Goal: Information Seeking & Learning: Learn about a topic

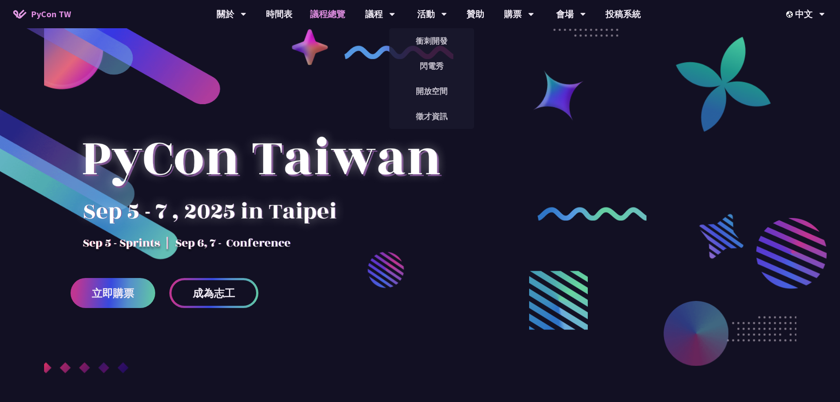
click at [312, 16] on link "議程總覽" at bounding box center [327, 14] width 53 height 28
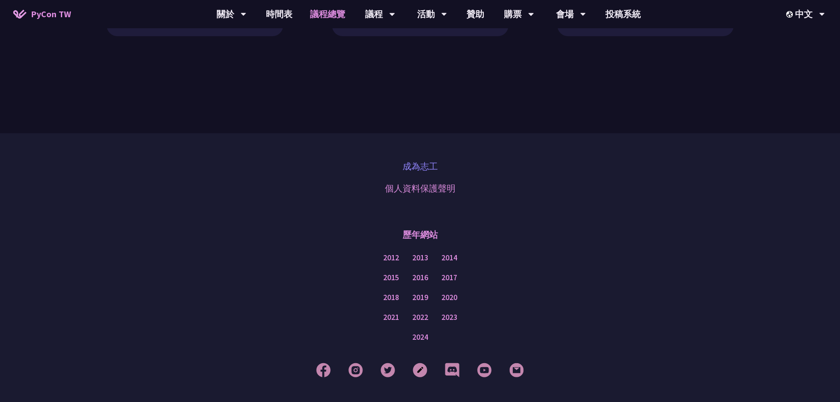
scroll to position [1052, 0]
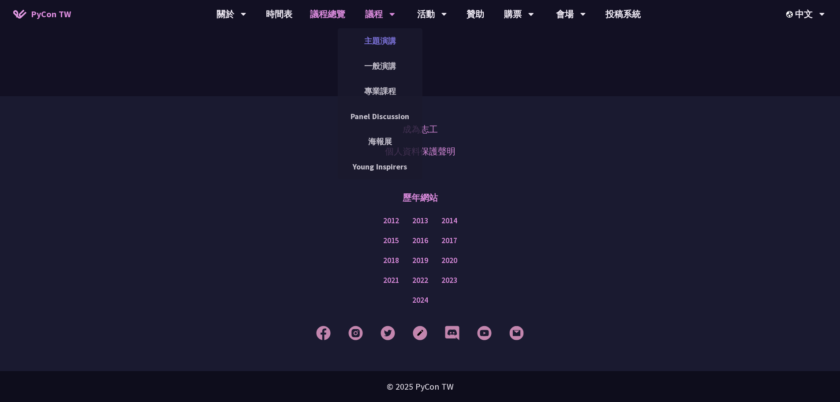
click at [387, 40] on link "主題演講" at bounding box center [380, 40] width 85 height 21
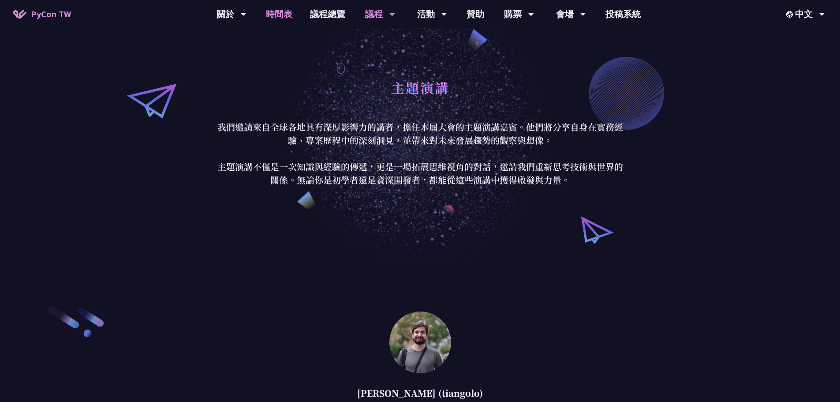
click at [285, 19] on link "時間表" at bounding box center [279, 14] width 44 height 28
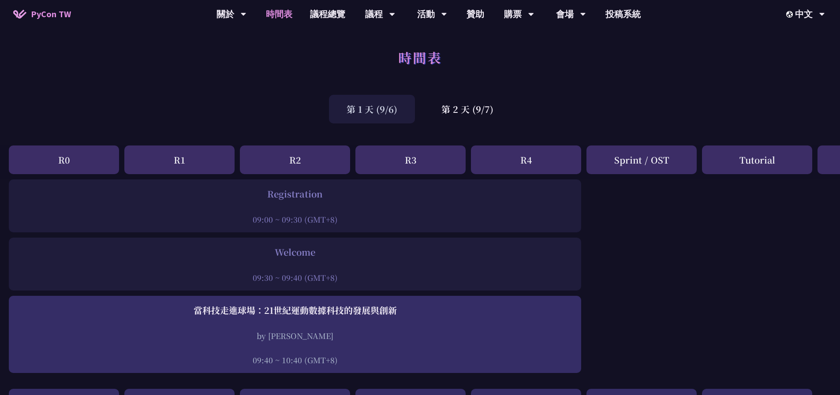
drag, startPoint x: 480, startPoint y: 109, endPoint x: 355, endPoint y: 123, distance: 126.0
click at [480, 109] on div "第 2 天 (9/7)" at bounding box center [467, 109] width 87 height 29
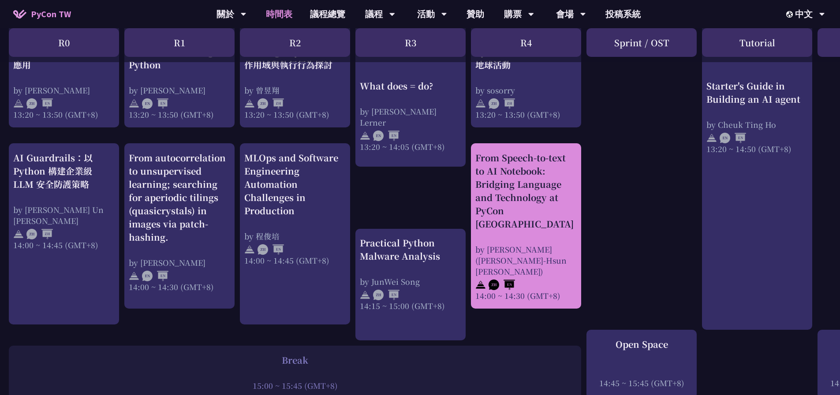
scroll to position [662, 0]
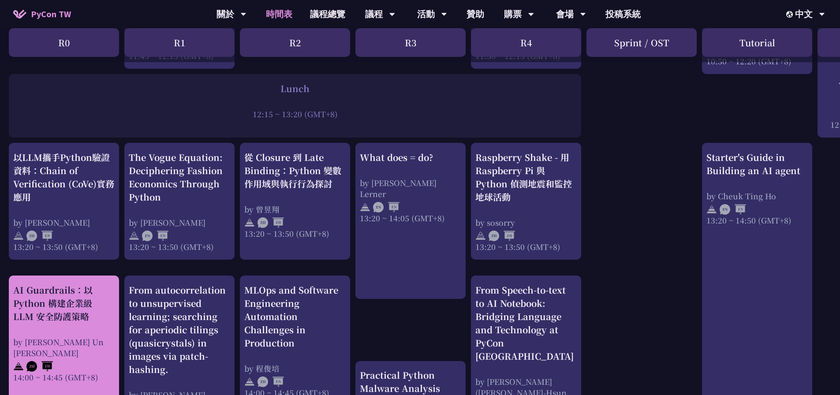
click at [73, 323] on div "AI Guardrails：以 Python 構建企業級 LLM 安全防護策略" at bounding box center [63, 304] width 101 height 40
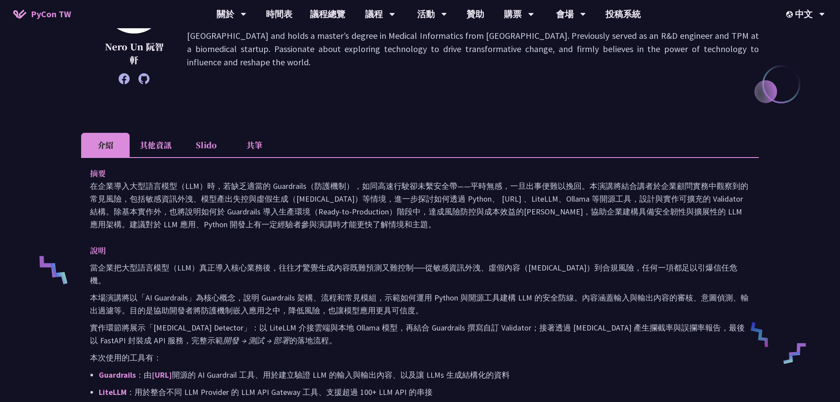
scroll to position [176, 0]
drag, startPoint x: 193, startPoint y: 197, endPoint x: 457, endPoint y: 238, distance: 267.8
click at [457, 238] on div "摘要 在企業導入大型語言模型（LLM）時，若缺乏適當的 Guardrails（防護機制），如同高速行駛卻未繫安全帶——平時無感，一旦出事便難以挽回。本演講將結…" at bounding box center [420, 344] width 678 height 375
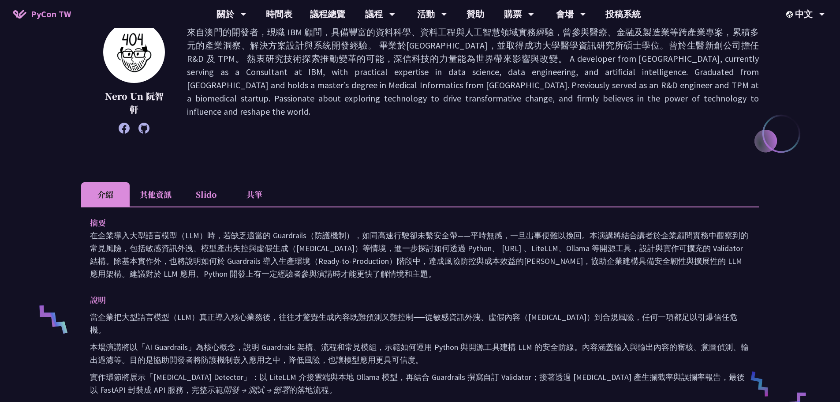
scroll to position [0, 0]
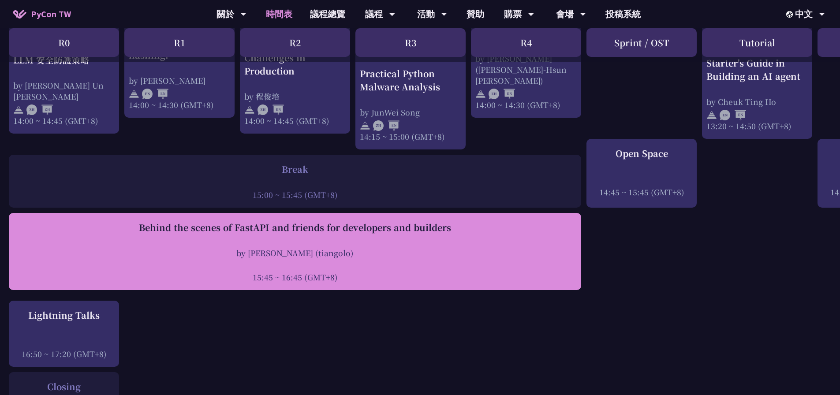
scroll to position [1059, 0]
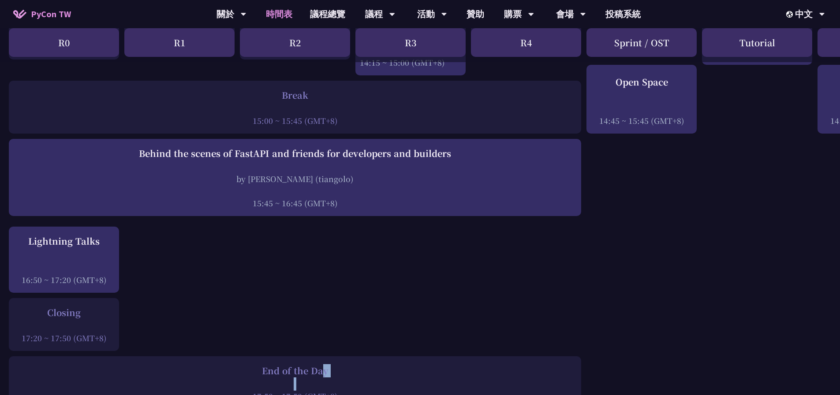
drag, startPoint x: 262, startPoint y: 360, endPoint x: 340, endPoint y: 369, distance: 77.7
click at [340, 369] on div "End of the Day 17:50 ~ 17:50 (GMT+8)" at bounding box center [295, 382] width 564 height 37
click at [340, 378] on div at bounding box center [295, 384] width 564 height 13
drag, startPoint x: 338, startPoint y: 367, endPoint x: 261, endPoint y: 367, distance: 77.2
click at [261, 367] on div "End of the Day" at bounding box center [295, 370] width 564 height 13
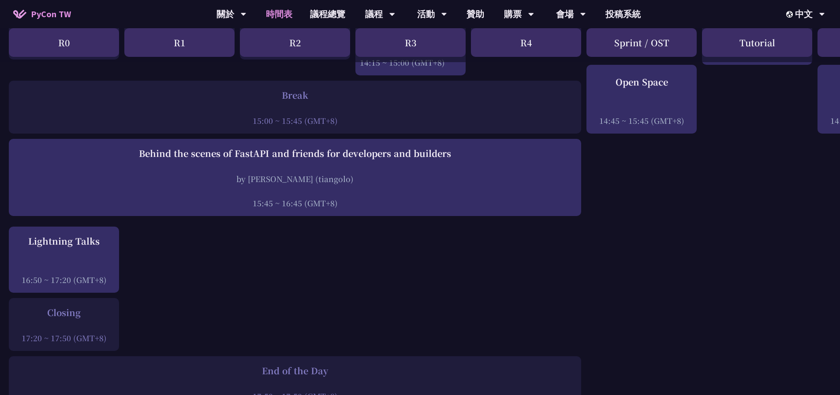
click at [261, 367] on div "End of the Day" at bounding box center [295, 370] width 564 height 13
drag, startPoint x: 262, startPoint y: 362, endPoint x: 332, endPoint y: 361, distance: 70.2
click at [332, 364] on div "End of the Day" at bounding box center [295, 370] width 564 height 13
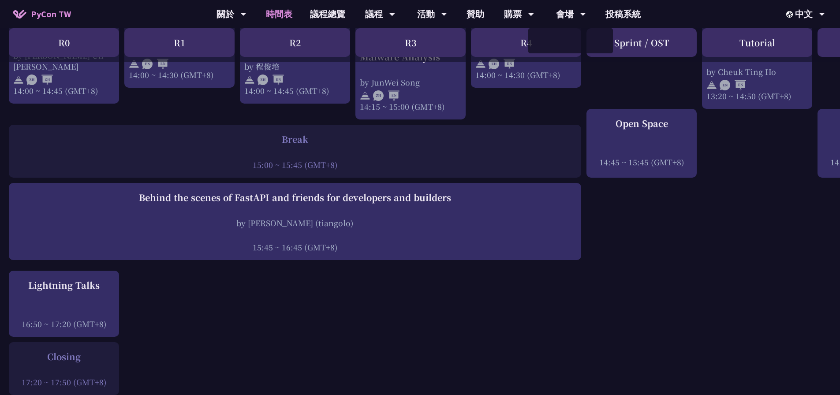
scroll to position [883, 0]
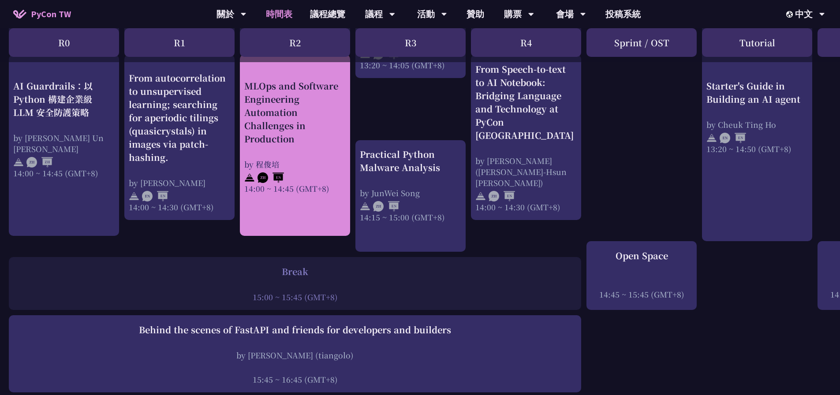
click at [300, 111] on div "MLOps and Software Engineering Automation Challenges in Production" at bounding box center [294, 112] width 101 height 66
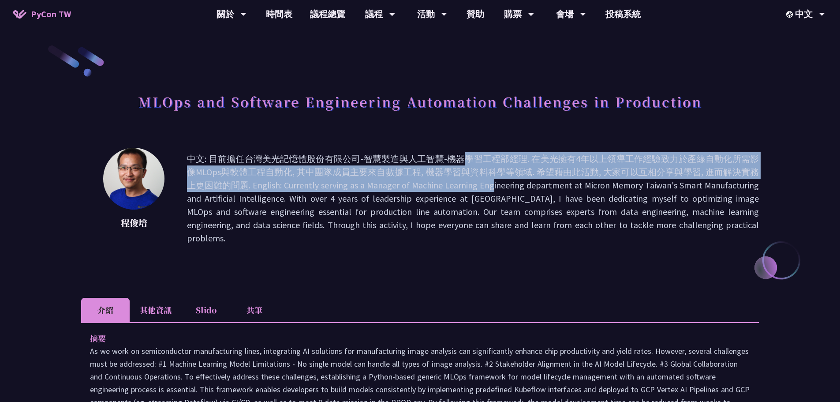
drag, startPoint x: 398, startPoint y: 162, endPoint x: 431, endPoint y: 182, distance: 38.4
click at [431, 182] on p "中文: 目前擔任台灣美光記憶體股份有限公司-智慧製造與人工智慧-機器學習工程部經理. 在美光擁有4年以上領導工作經驗致力於產線自動化所需影像MLOps與軟體工…" at bounding box center [473, 198] width 572 height 93
drag, startPoint x: 431, startPoint y: 182, endPoint x: 436, endPoint y: 155, distance: 27.5
click at [436, 155] on p "中文: 目前擔任台灣美光記憶體股份有限公司-智慧製造與人工智慧-機器學習工程部經理. 在美光擁有4年以上領導工作經驗致力於產線自動化所需影像MLOps與軟體工…" at bounding box center [473, 198] width 572 height 93
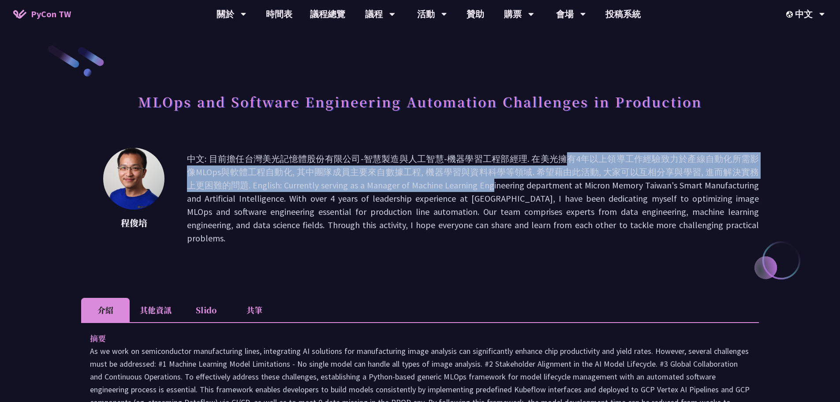
click at [436, 155] on p "中文: 目前擔任台灣美光記憶體股份有限公司-智慧製造與人工智慧-機器學習工程部經理. 在美光擁有4年以上領導工作經驗致力於產線自動化所需影像MLOps與軟體工…" at bounding box center [473, 198] width 572 height 93
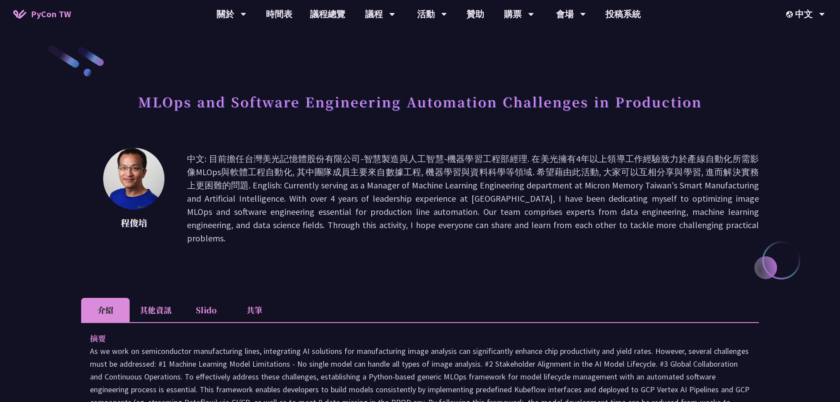
scroll to position [132, 0]
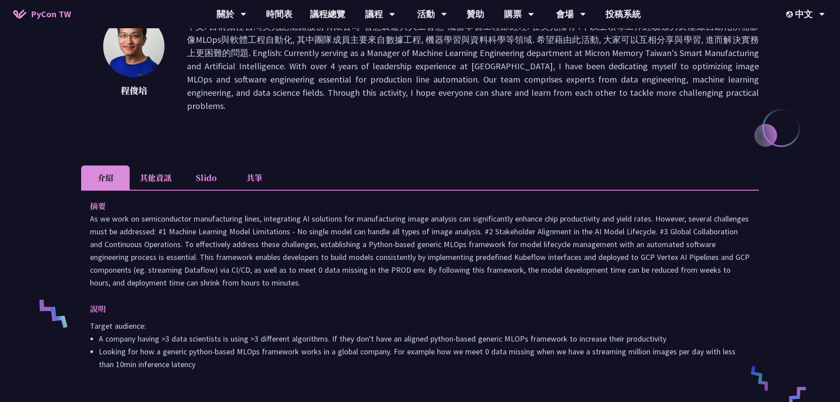
click at [155, 167] on li "其他資訊" at bounding box center [156, 177] width 52 height 24
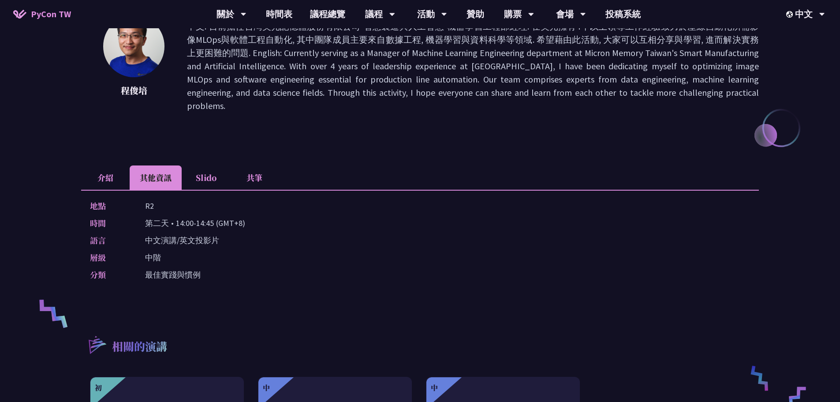
click at [97, 166] on li "介紹" at bounding box center [105, 177] width 49 height 24
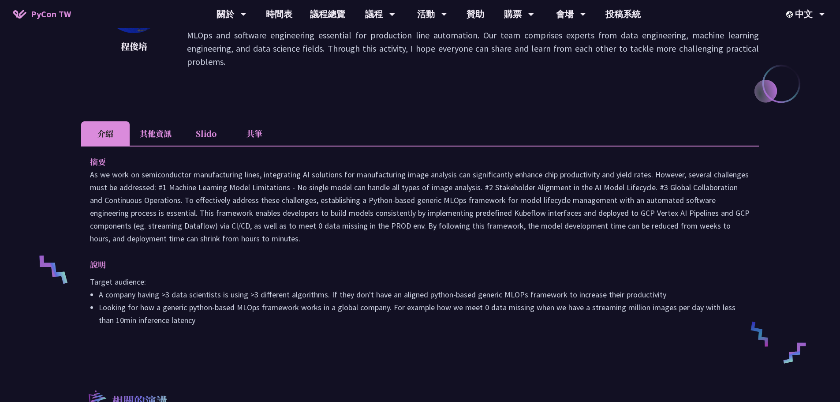
scroll to position [221, 0]
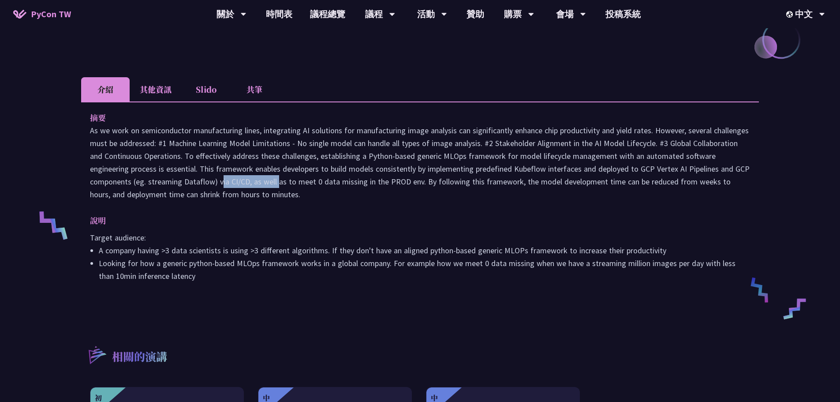
drag, startPoint x: 105, startPoint y: 172, endPoint x: 166, endPoint y: 172, distance: 61.3
click at [166, 172] on p at bounding box center [420, 162] width 660 height 77
drag, startPoint x: 219, startPoint y: 163, endPoint x: 320, endPoint y: 180, distance: 102.8
click at [320, 180] on p at bounding box center [420, 162] width 660 height 77
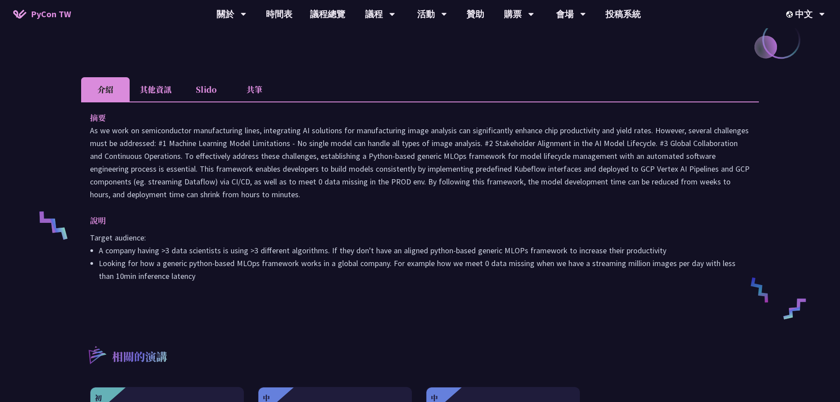
drag, startPoint x: 315, startPoint y: 187, endPoint x: 363, endPoint y: 146, distance: 62.9
click at [363, 146] on p at bounding box center [420, 162] width 660 height 77
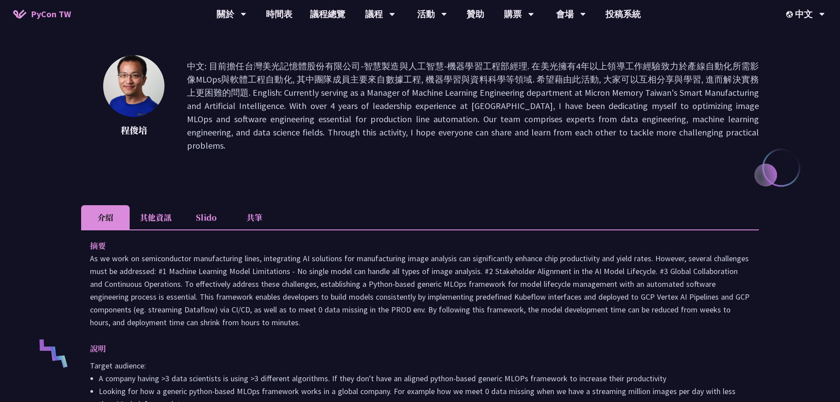
scroll to position [88, 0]
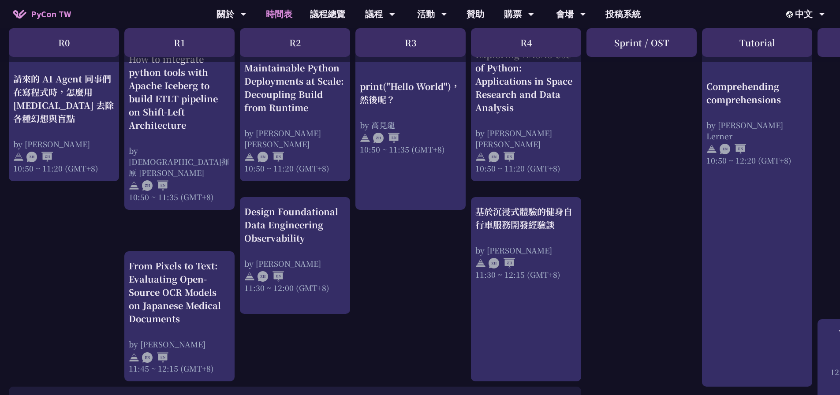
scroll to position [309, 0]
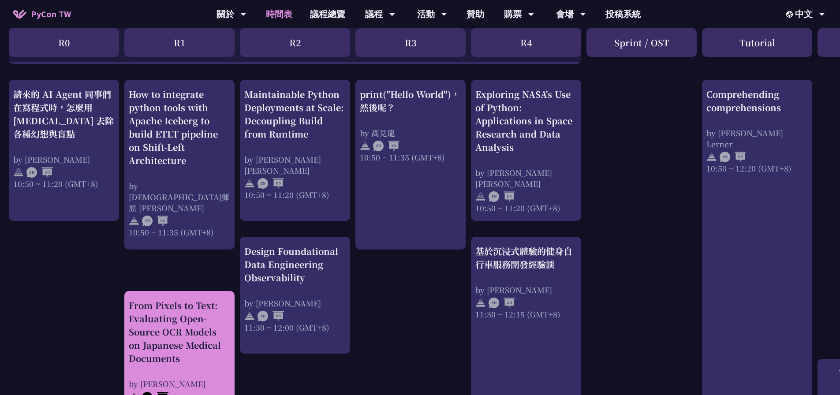
click at [209, 321] on div "From Pixels to Text: Evaluating Open-Source OCR Models on Japanese Medical Docu…" at bounding box center [179, 332] width 101 height 66
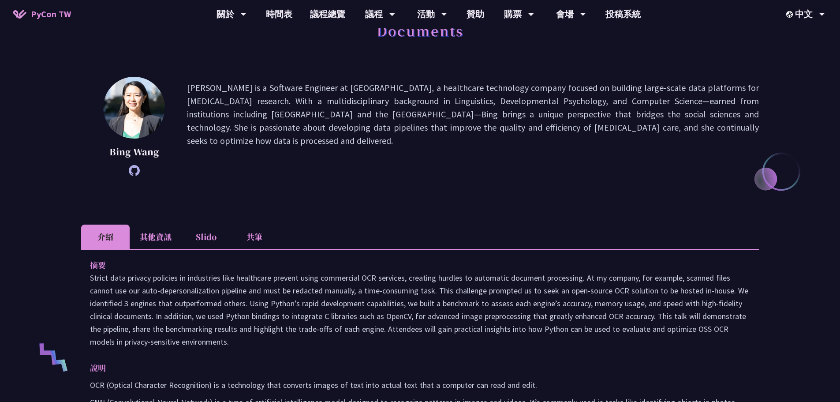
scroll to position [176, 0]
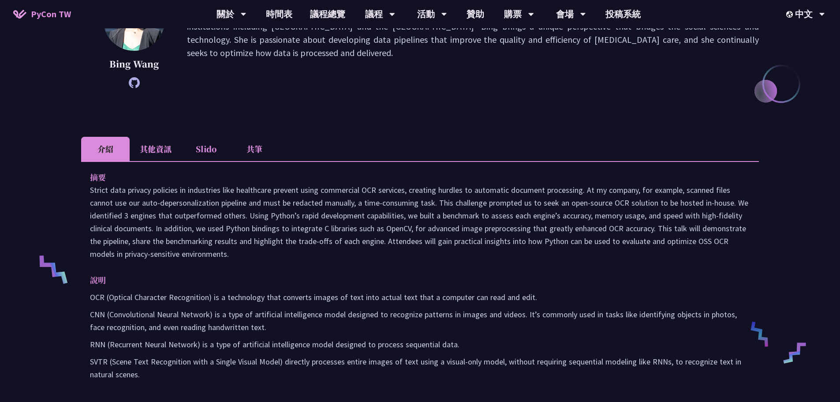
click at [246, 148] on li "共筆" at bounding box center [254, 149] width 49 height 24
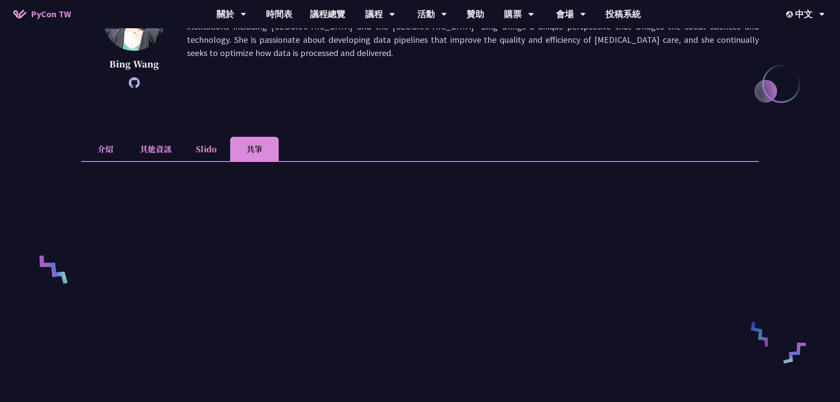
click at [146, 150] on li "其他資訊" at bounding box center [156, 149] width 52 height 24
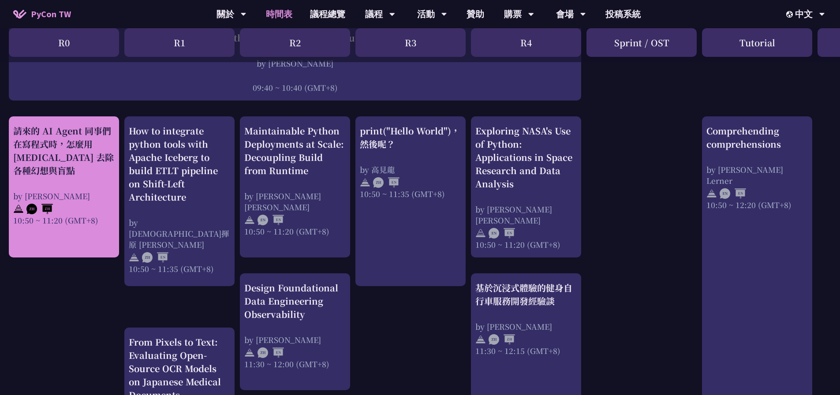
scroll to position [265, 0]
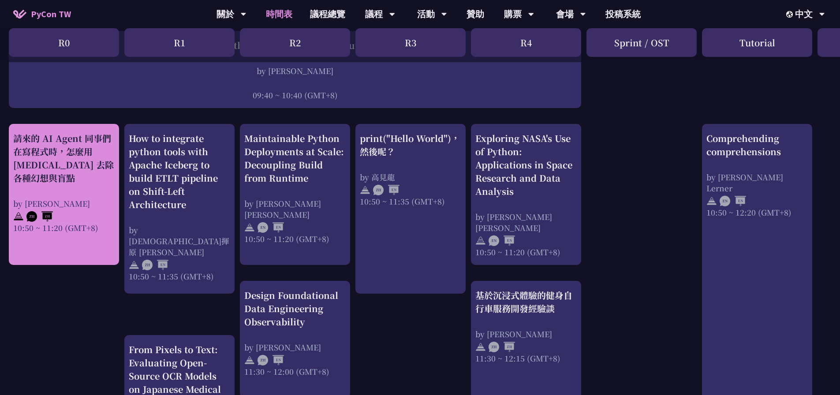
click at [85, 202] on div "by [PERSON_NAME]" at bounding box center [63, 203] width 101 height 11
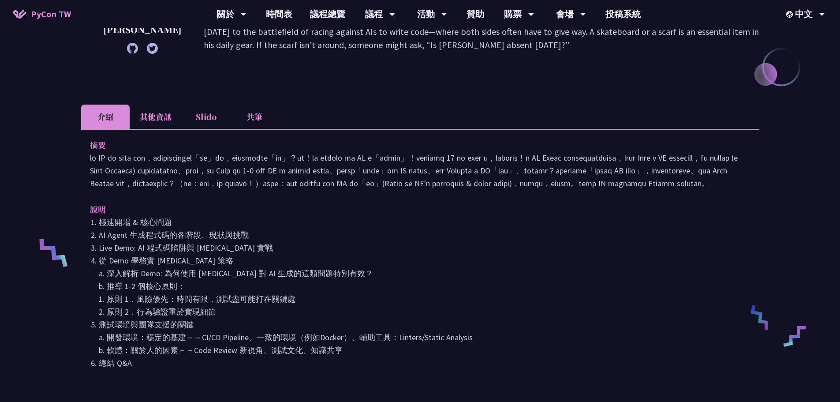
scroll to position [221, 0]
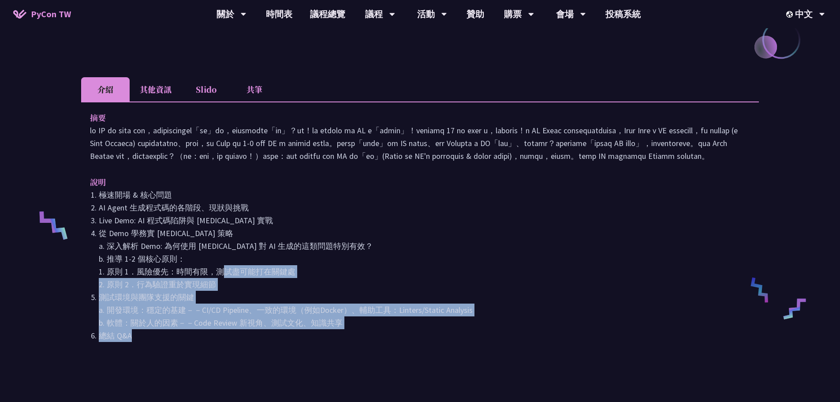
drag, startPoint x: 212, startPoint y: 295, endPoint x: 350, endPoint y: 359, distance: 152.2
click at [350, 342] on ol "極速開場 & 核心問題 AI Agent 生成程式碼的各階段、現狀與挑戰 Live Demo: AI 程式碼陷阱與 [MEDICAL_DATA] 實戰 從 D…" at bounding box center [420, 265] width 660 height 154
click at [350, 342] on li "總結 Q&A" at bounding box center [425, 335] width 652 height 13
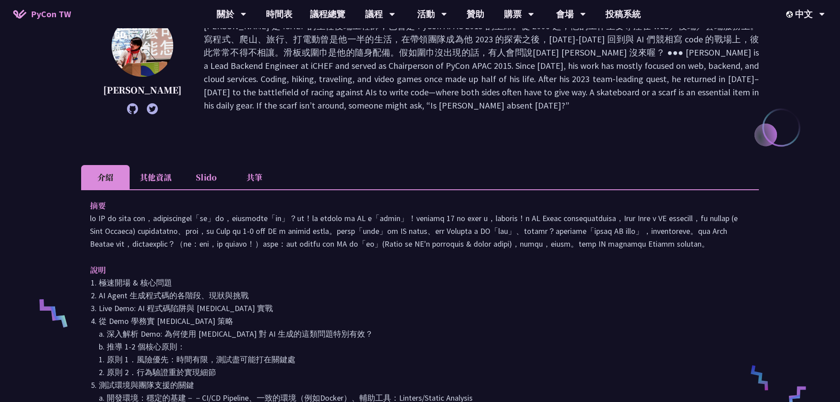
scroll to position [0, 0]
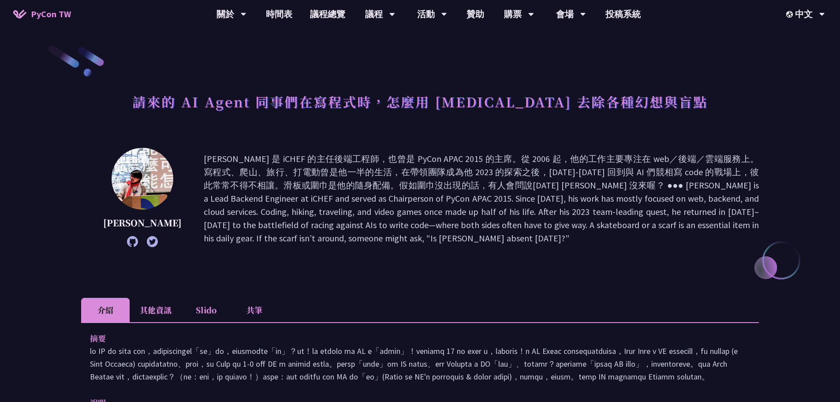
click at [127, 243] on icon at bounding box center [132, 241] width 11 height 11
click at [394, 239] on p at bounding box center [481, 198] width 555 height 93
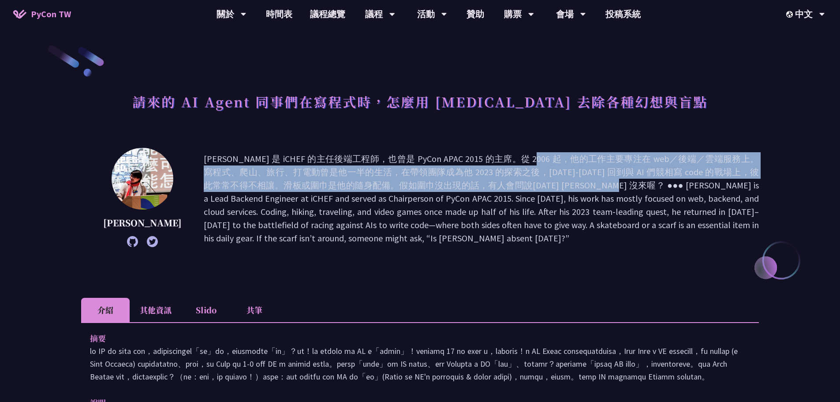
drag, startPoint x: 412, startPoint y: 163, endPoint x: 512, endPoint y: 190, distance: 103.2
click at [512, 190] on p at bounding box center [481, 198] width 555 height 93
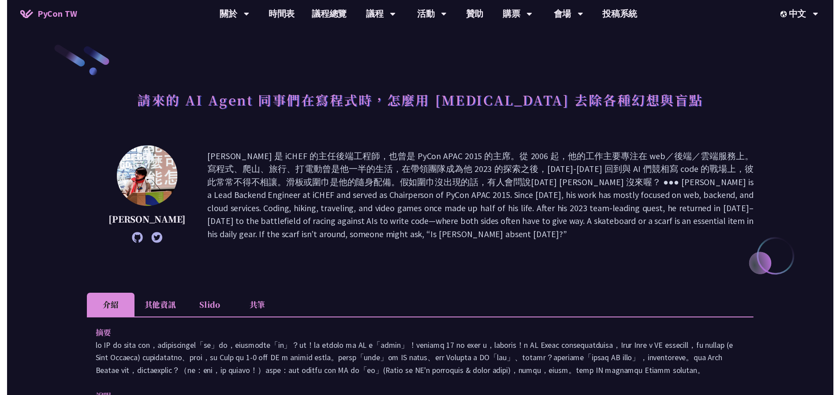
scroll to position [265, 0]
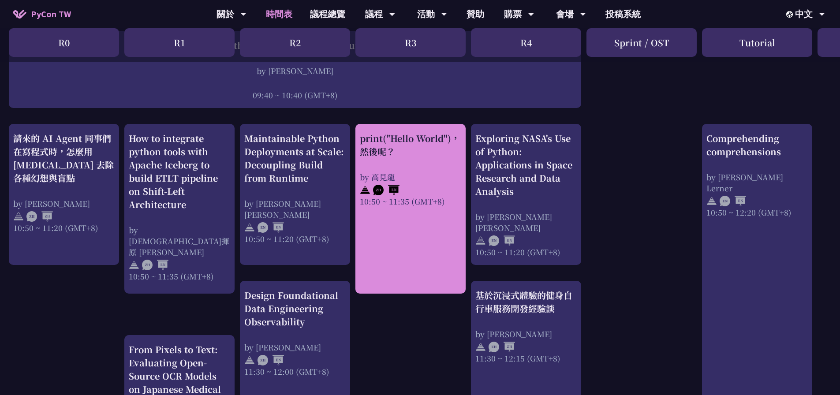
click at [433, 173] on div "by 高見龍" at bounding box center [410, 177] width 101 height 11
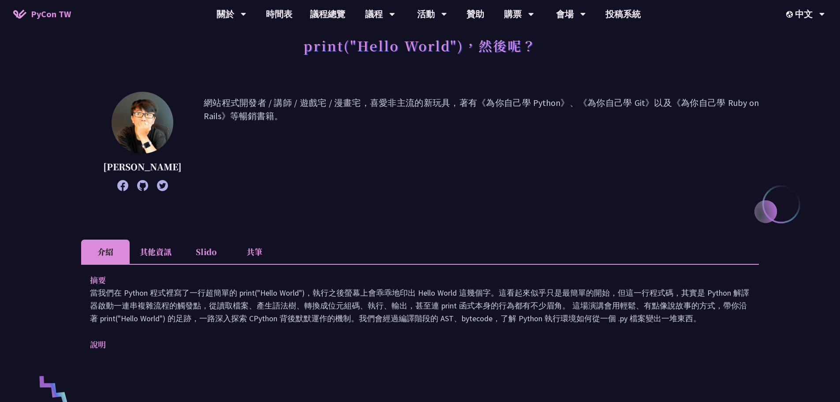
scroll to position [132, 0]
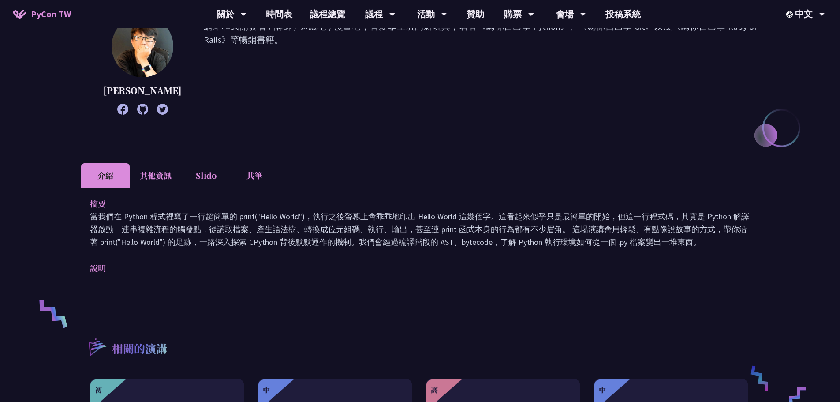
drag, startPoint x: 410, startPoint y: 219, endPoint x: 413, endPoint y: 264, distance: 45.1
click at [413, 264] on div "摘要 當我們在 Python 程式裡寫了一行超簡單的 print("Hello World")，執行之後螢幕上會乖乖地印出 Hello World 這幾個字。…" at bounding box center [420, 241] width 678 height 109
click at [413, 264] on p "說明" at bounding box center [411, 268] width 643 height 13
drag, startPoint x: 413, startPoint y: 264, endPoint x: 446, endPoint y: 205, distance: 68.1
click at [446, 205] on div "摘要 當我們在 Python 程式裡寫了一行超簡單的 print("Hello World")，執行之後螢幕上會乖乖地印出 Hello World 這幾個字。…" at bounding box center [420, 241] width 678 height 109
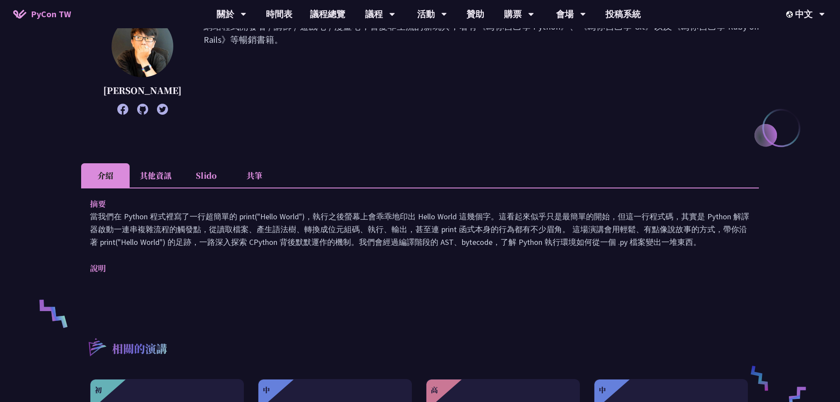
click at [446, 205] on p "摘要" at bounding box center [411, 203] width 643 height 13
drag, startPoint x: 446, startPoint y: 205, endPoint x: 439, endPoint y: 260, distance: 56.0
click at [439, 260] on div "摘要 當我們在 Python 程式裡寫了一行超簡單的 print("Hello World")，執行之後螢幕上會乖乖地印出 Hello World 這幾個字。…" at bounding box center [420, 241] width 678 height 109
click at [157, 180] on li "其他資訊" at bounding box center [156, 175] width 52 height 24
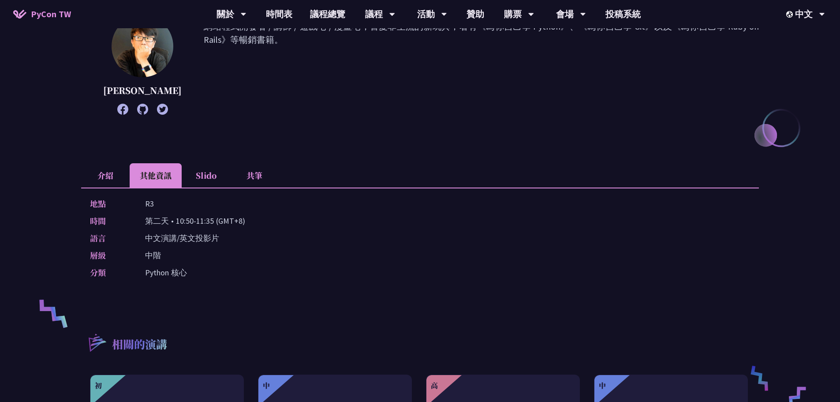
click at [209, 180] on li "Slido" at bounding box center [206, 175] width 49 height 24
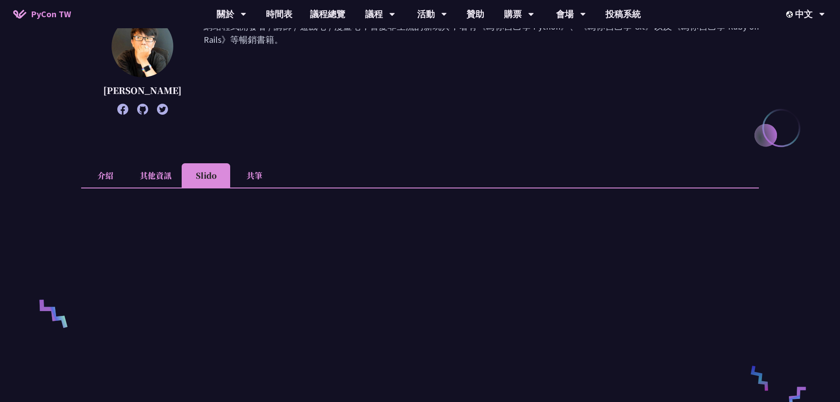
click at [254, 180] on li "共筆" at bounding box center [254, 175] width 49 height 24
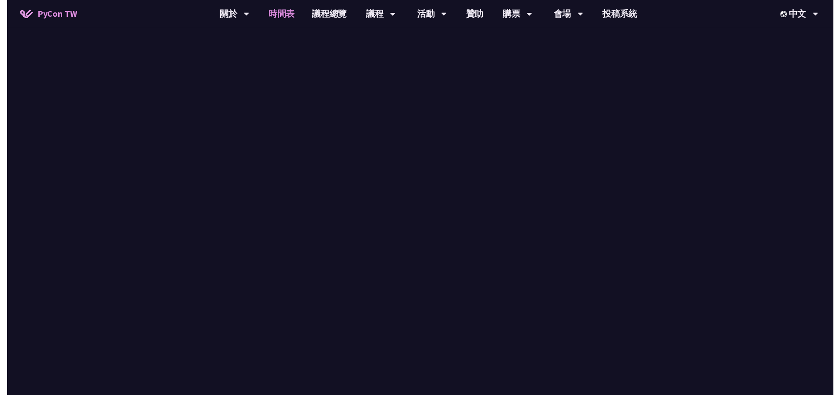
scroll to position [265, 0]
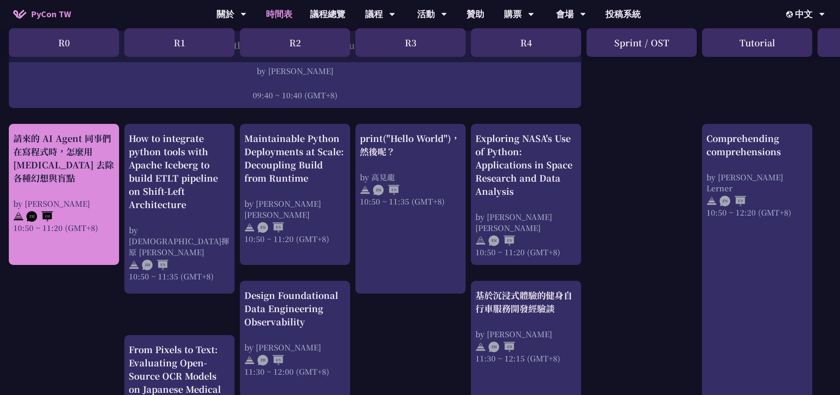
click at [52, 185] on div "請來的 AI Agent 同事們在寫程式時，怎麼用 [MEDICAL_DATA] 去除各種幻想與盲點 by [PERSON_NAME] 10:50 ~ 11:…" at bounding box center [63, 182] width 101 height 101
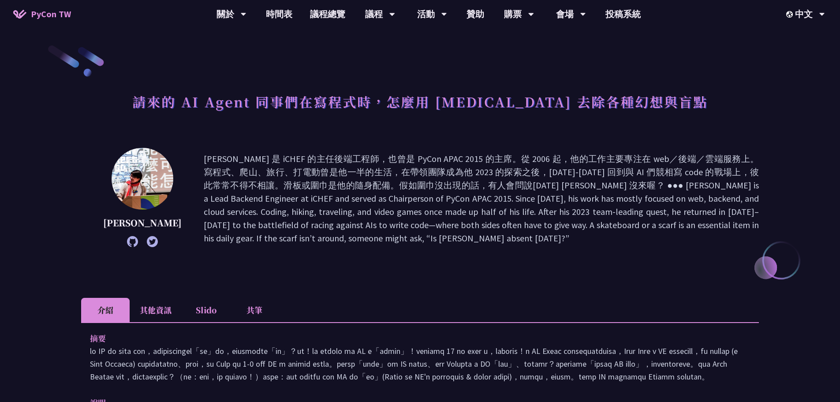
click at [167, 314] on li "其他資訊" at bounding box center [156, 310] width 52 height 24
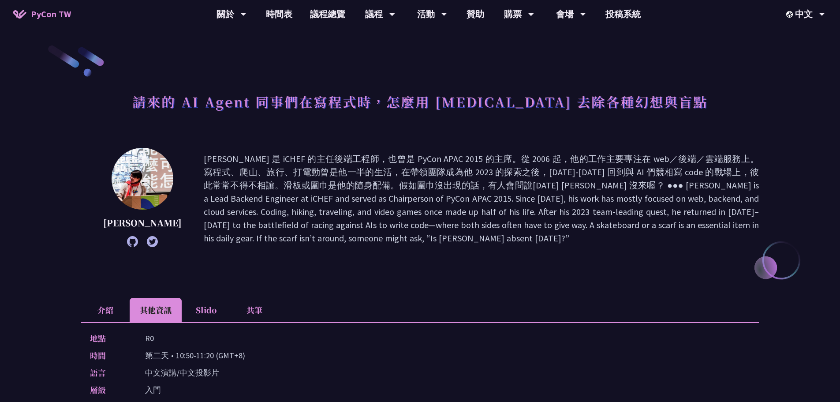
scroll to position [88, 0]
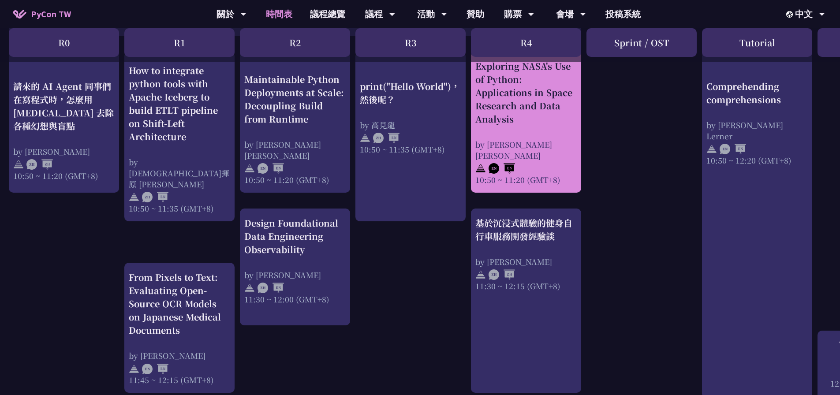
scroll to position [397, 0]
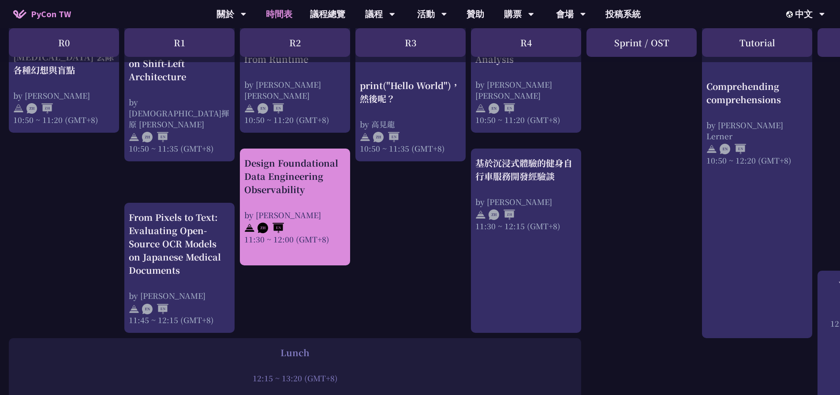
click at [318, 210] on div "by [PERSON_NAME]" at bounding box center [294, 215] width 101 height 11
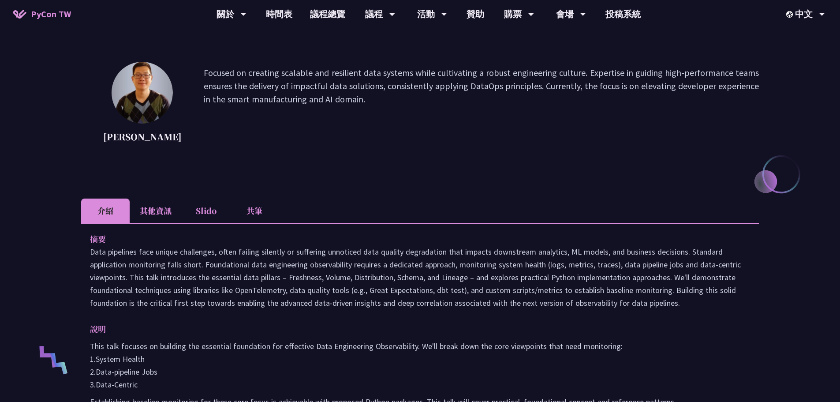
scroll to position [88, 0]
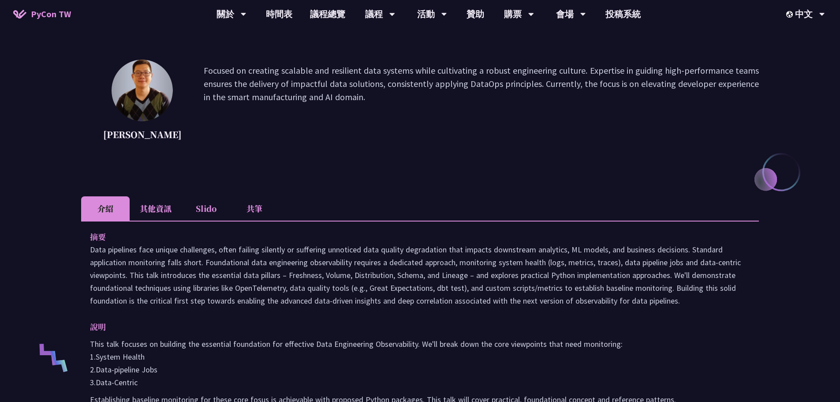
click at [149, 214] on li "其他資訊" at bounding box center [156, 208] width 52 height 24
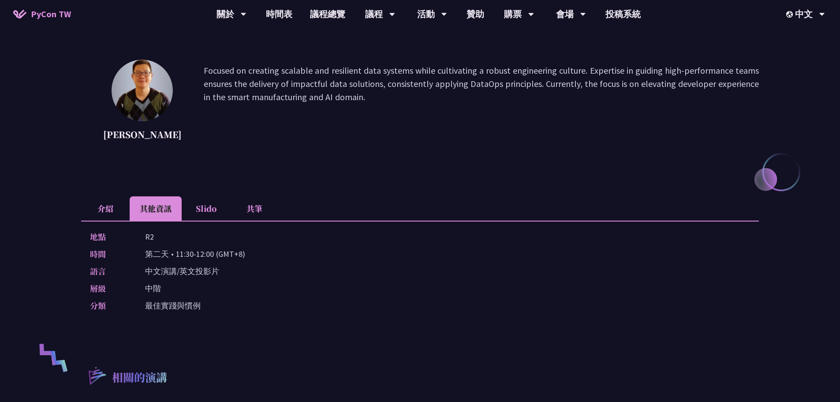
click at [104, 212] on li "介紹" at bounding box center [105, 208] width 49 height 24
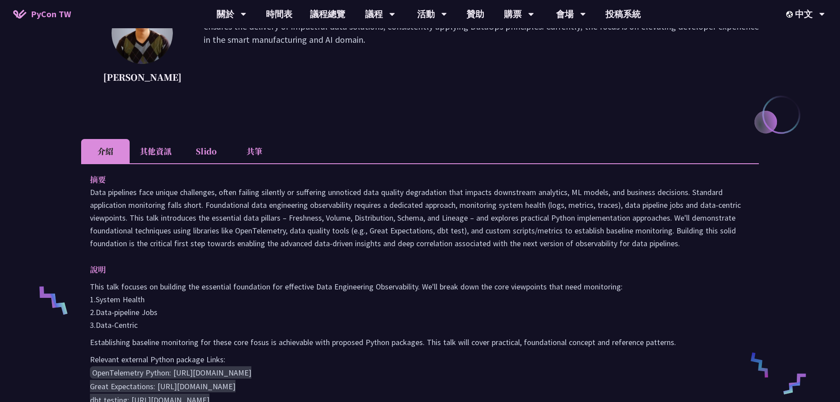
scroll to position [265, 0]
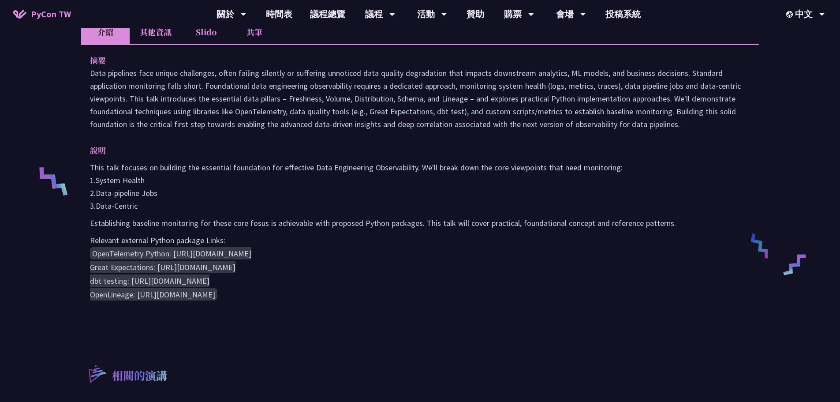
click at [282, 236] on p "Relevant external Python package Links:" at bounding box center [420, 240] width 660 height 13
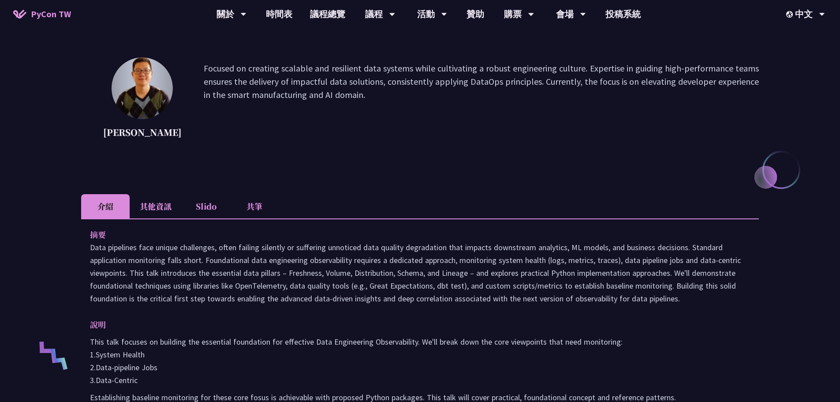
scroll to position [75, 0]
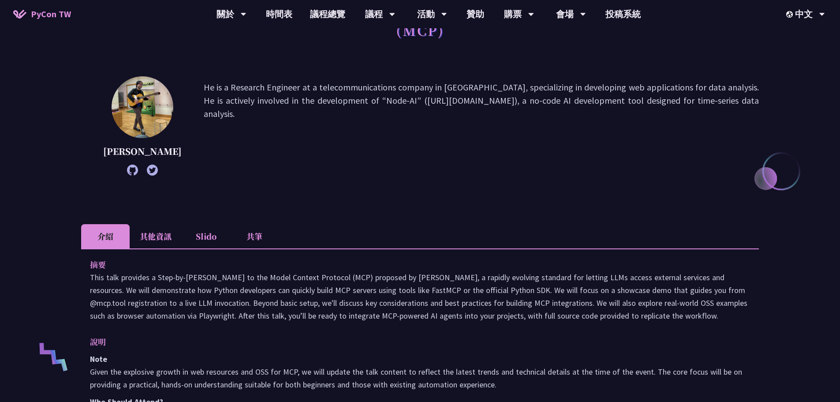
scroll to position [221, 0]
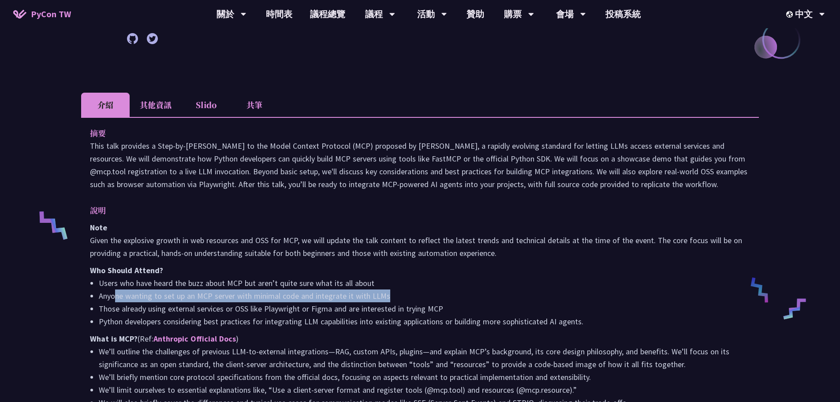
drag, startPoint x: 115, startPoint y: 310, endPoint x: 398, endPoint y: 314, distance: 282.8
click at [398, 302] on li "Anyone wanting to set up an MCP server with minimal code and integrate it with …" at bounding box center [425, 295] width 652 height 13
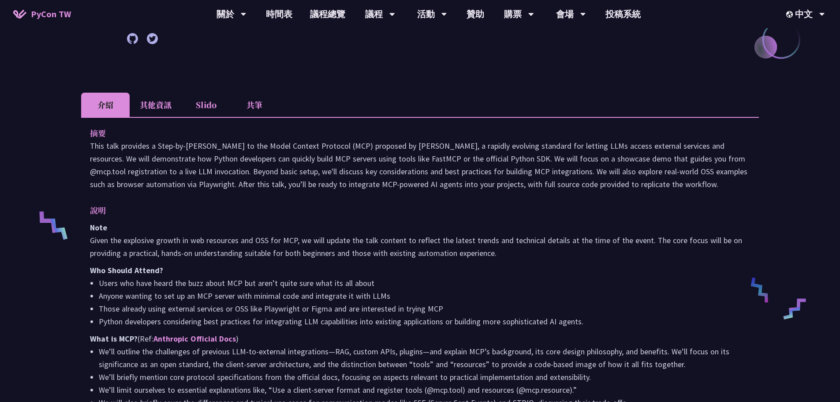
scroll to position [44, 0]
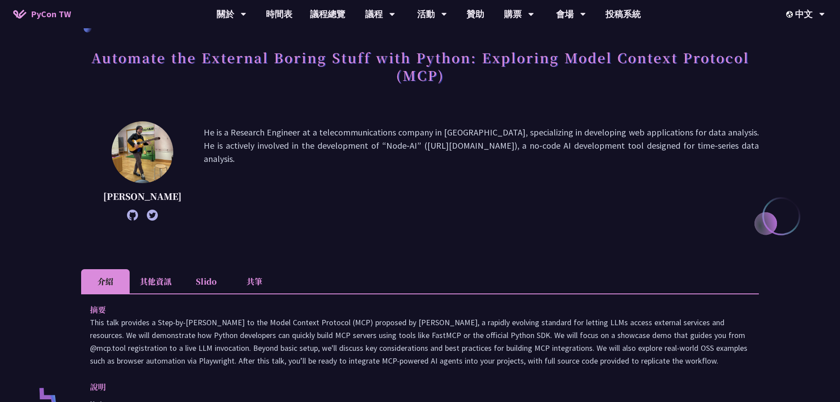
click at [258, 293] on li "共筆" at bounding box center [254, 281] width 49 height 24
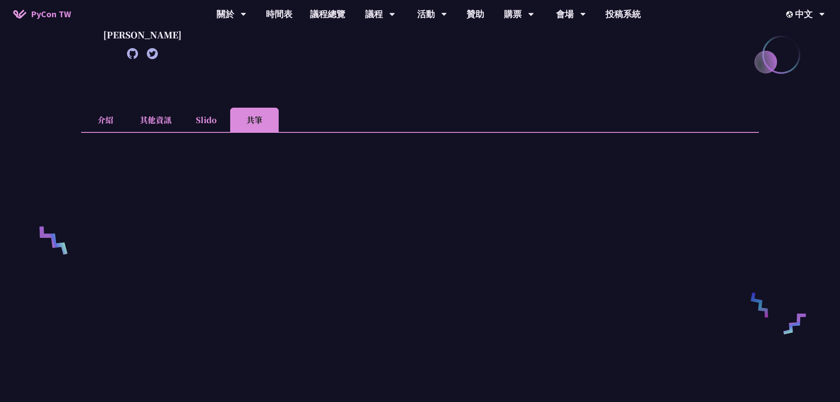
scroll to position [132, 0]
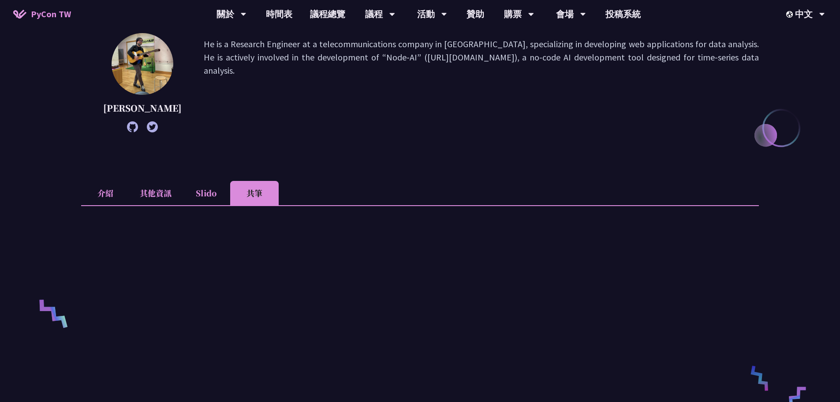
click at [201, 205] on li "Slido" at bounding box center [206, 193] width 49 height 24
click at [157, 205] on li "其他資訊" at bounding box center [156, 193] width 52 height 24
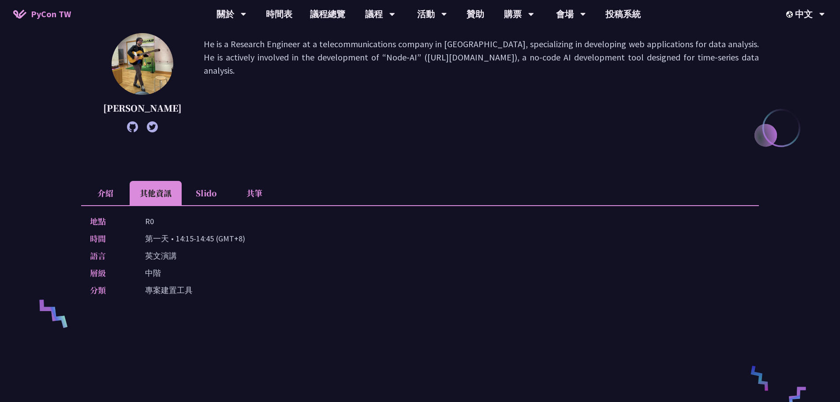
click at [103, 205] on li "介紹" at bounding box center [105, 193] width 49 height 24
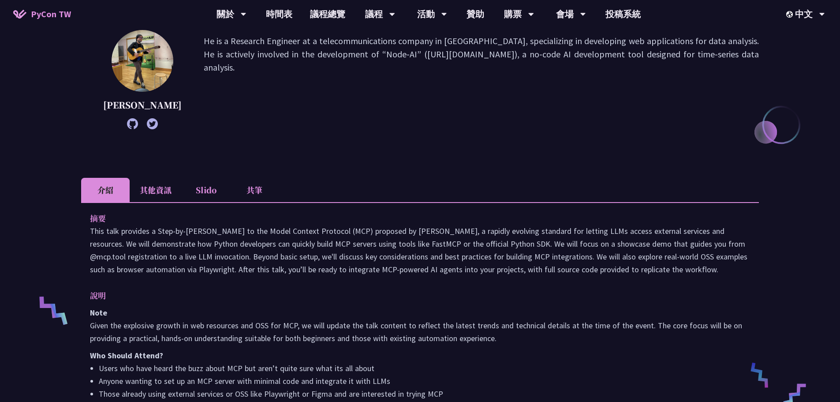
scroll to position [44, 0]
